Goal: Information Seeking & Learning: Learn about a topic

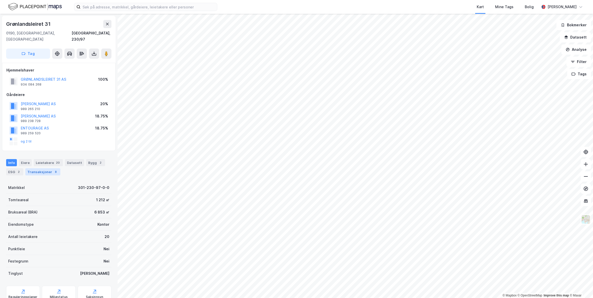
click at [47, 169] on div "Transaksjoner 8" at bounding box center [42, 172] width 35 height 7
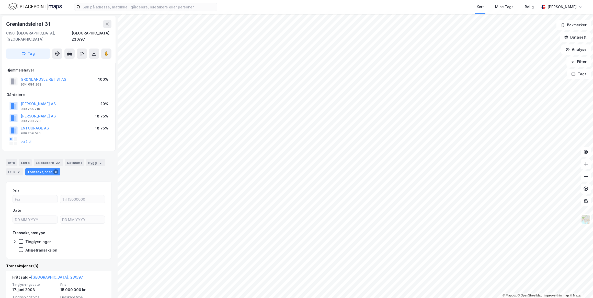
scroll to position [70, 0]
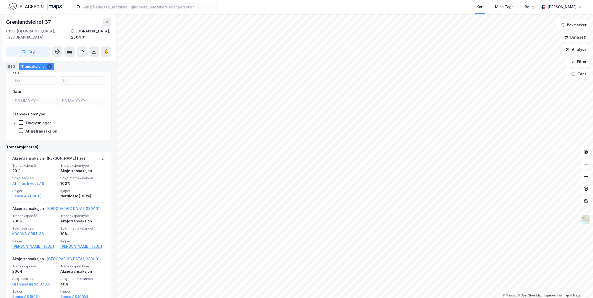
scroll to position [93, 0]
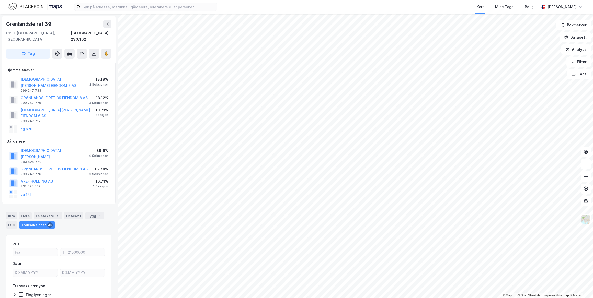
scroll to position [8, 0]
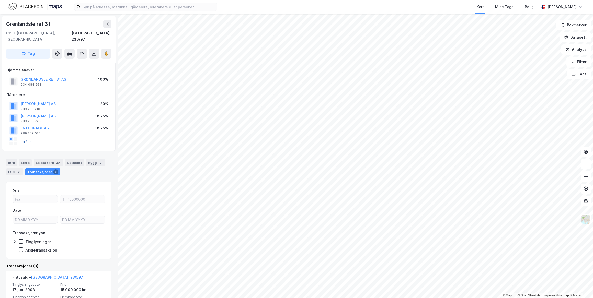
click at [0, 0] on button "og 2 til" at bounding box center [0, 0] width 0 height 0
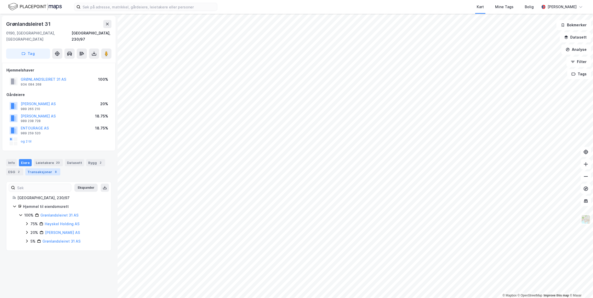
click at [41, 169] on div "Transaksjoner 8" at bounding box center [42, 172] width 35 height 7
click at [0, 0] on button "GRØNLANDSLEIRET 31 AS" at bounding box center [0, 0] width 0 height 0
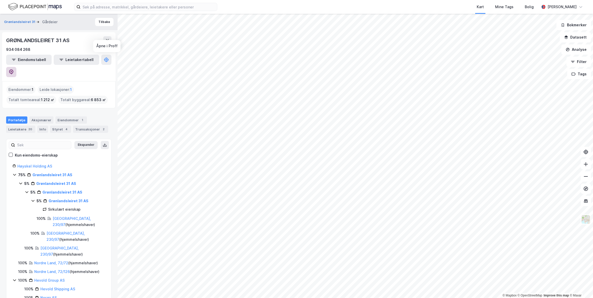
click at [14, 70] on icon at bounding box center [11, 72] width 5 height 5
click at [107, 39] on icon at bounding box center [107, 40] width 4 height 4
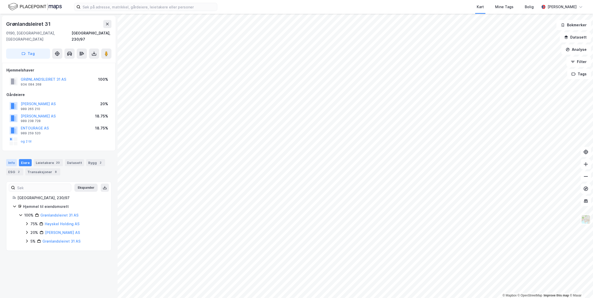
click at [11, 159] on div "Info" at bounding box center [11, 162] width 11 height 7
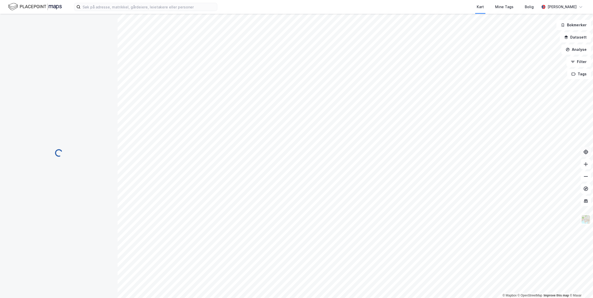
scroll to position [1, 0]
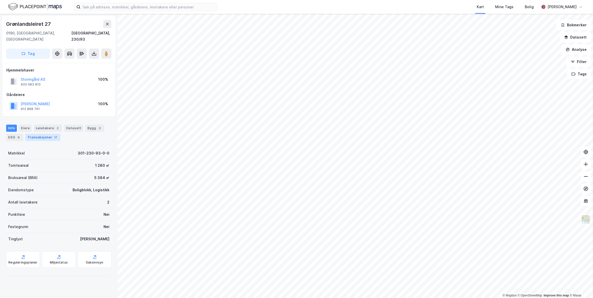
click at [53, 135] on div "17" at bounding box center [55, 137] width 5 height 5
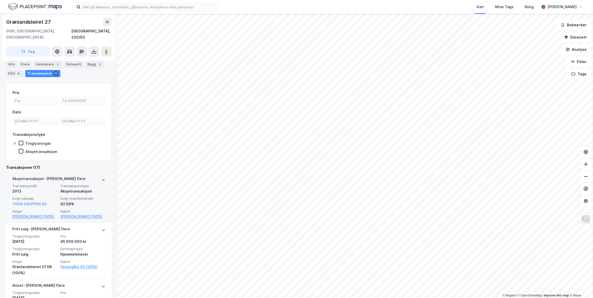
scroll to position [70, 0]
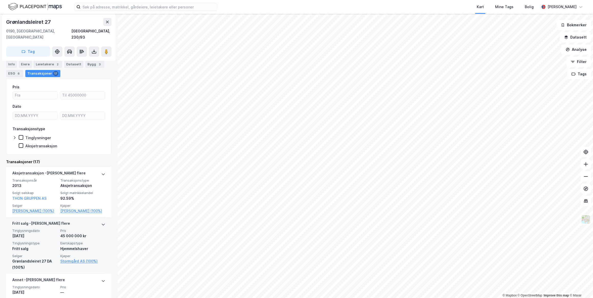
click at [87, 236] on div "45 000 000 kr" at bounding box center [82, 236] width 45 height 6
